Goal: Browse casually: Explore the website without a specific task or goal

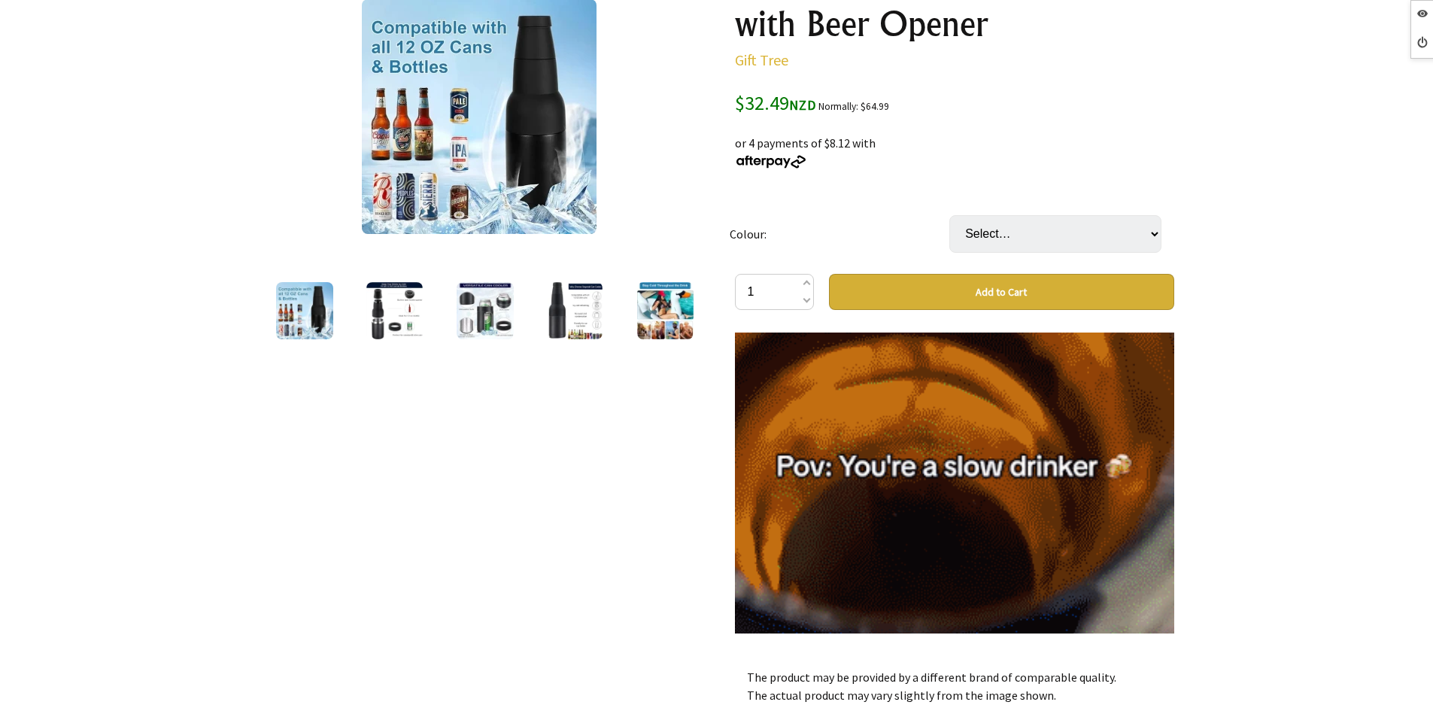
scroll to position [75, 0]
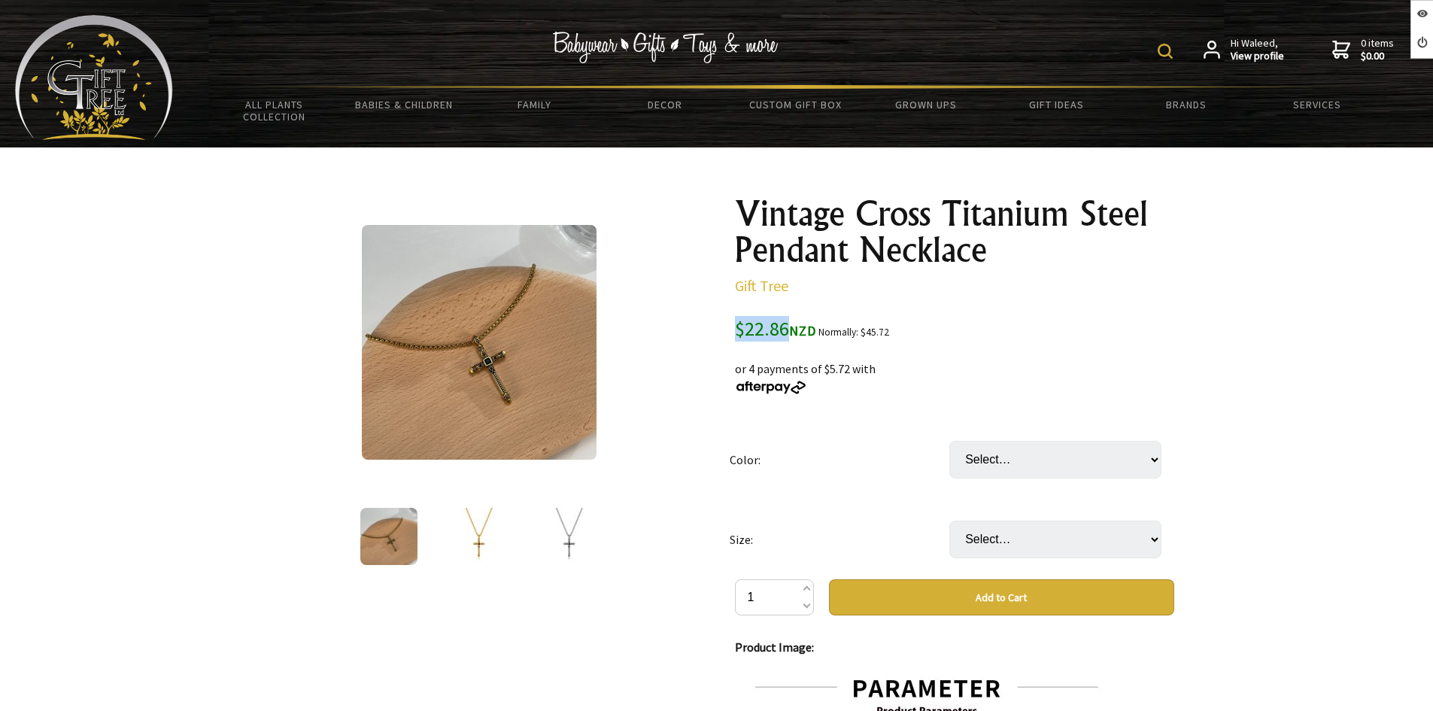
drag, startPoint x: 786, startPoint y: 330, endPoint x: 737, endPoint y: 334, distance: 49.9
click at [737, 334] on span "$22.86 NZD" at bounding box center [775, 328] width 81 height 25
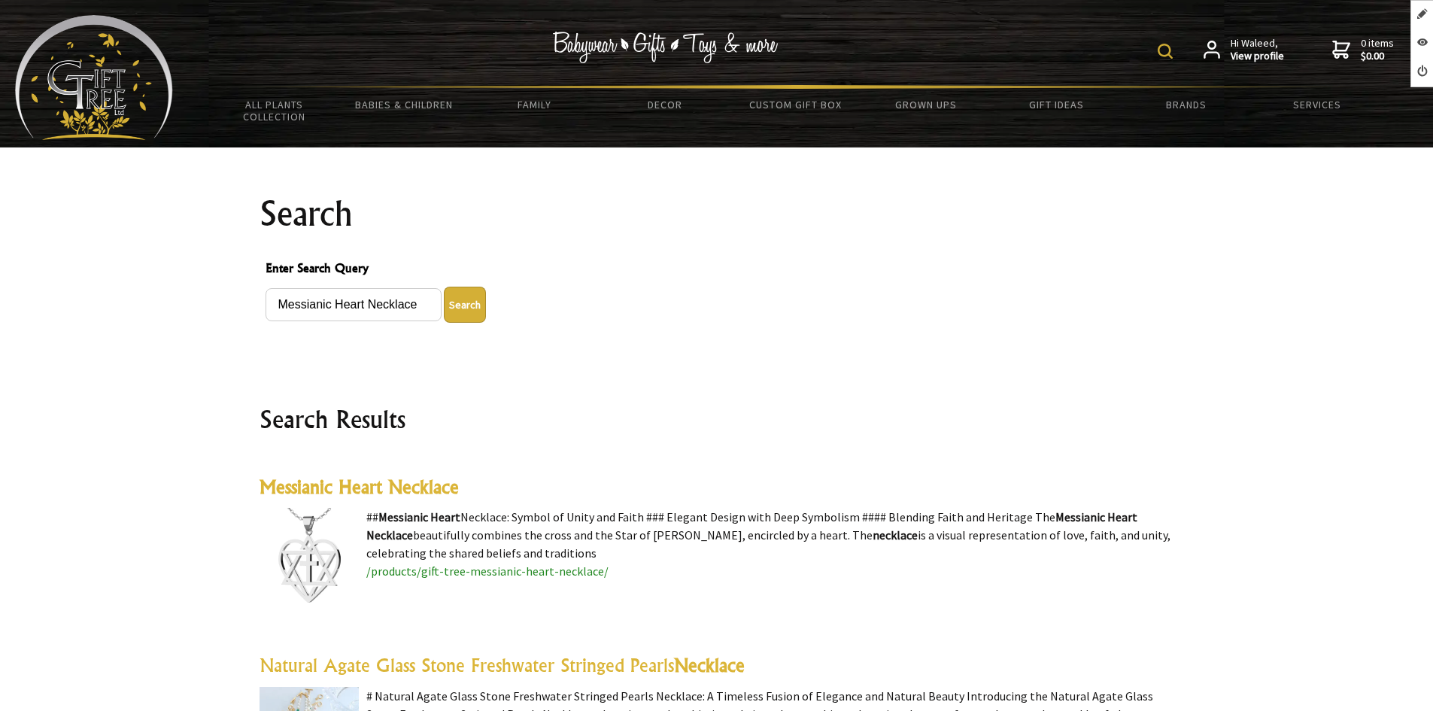
click at [423, 488] on highlight "Messianic Heart Necklace" at bounding box center [359, 487] width 199 height 23
